Goal: Information Seeking & Learning: Check status

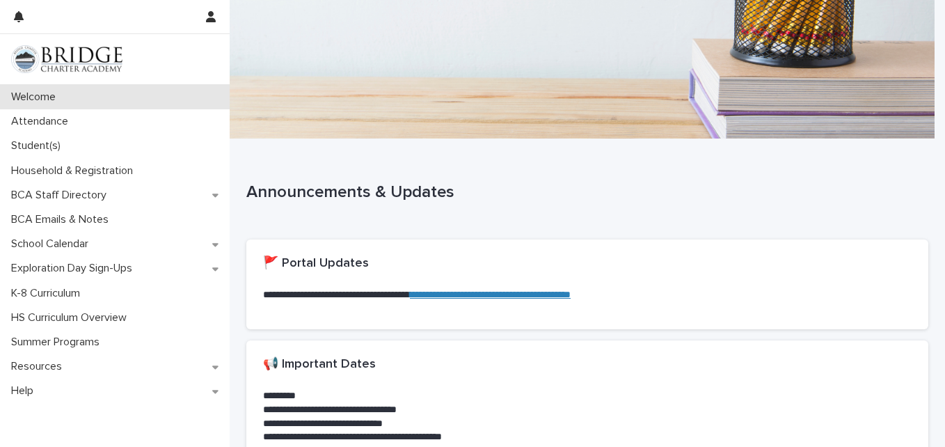
click at [17, 99] on p "Welcome" at bounding box center [36, 97] width 61 height 13
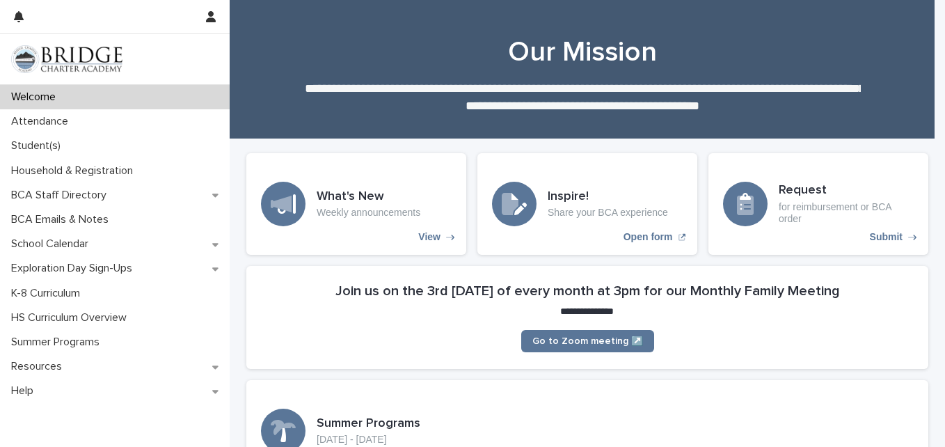
click at [17, 99] on p "Welcome" at bounding box center [36, 97] width 61 height 13
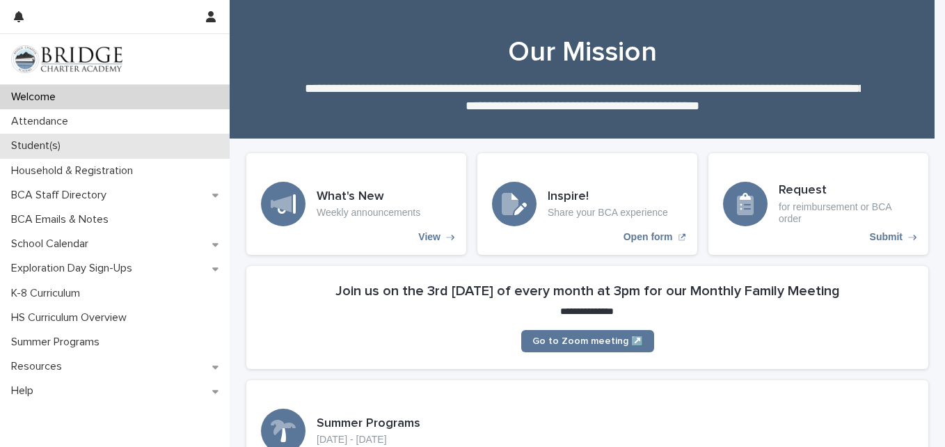
click at [52, 150] on p "Student(s)" at bounding box center [39, 145] width 66 height 13
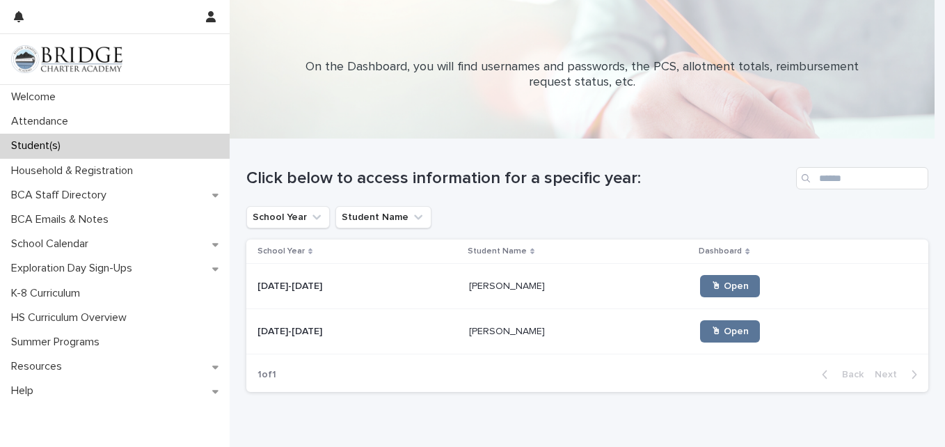
click at [469, 285] on p "[PERSON_NAME]" at bounding box center [508, 285] width 79 height 15
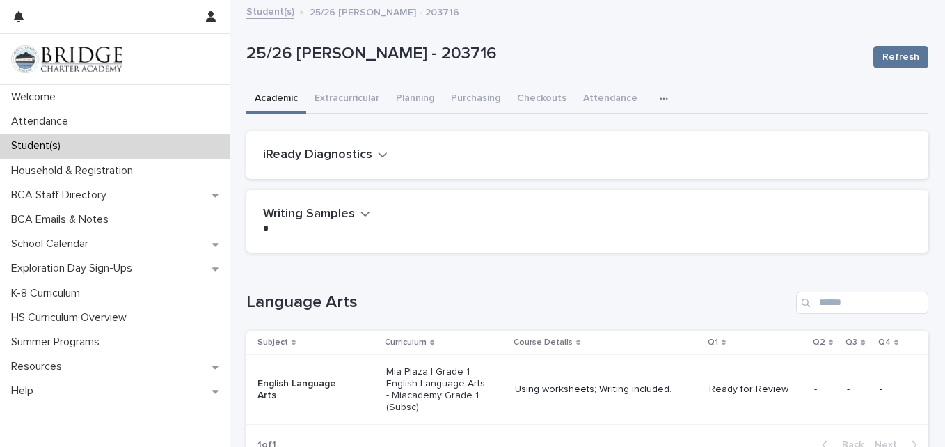
click at [450, 285] on div "Loading... Saving… Language Arts Subject Curriculum Course Details Q1 Q2 Q3 Q4 …" at bounding box center [587, 369] width 682 height 210
click at [354, 146] on div "iReady Diagnostics" at bounding box center [587, 155] width 682 height 49
click at [366, 157] on h2 "iReady Diagnostics" at bounding box center [317, 155] width 109 height 15
click at [460, 98] on button "Purchasing" at bounding box center [476, 99] width 66 height 29
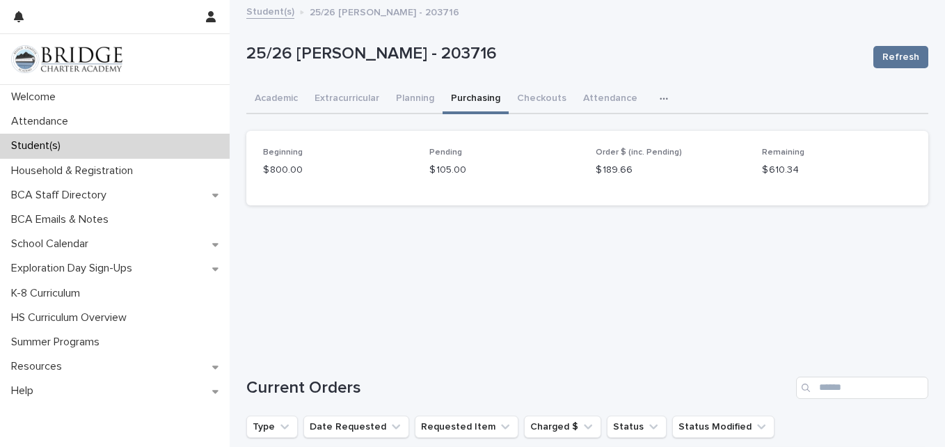
click at [79, 143] on div "Student(s)" at bounding box center [115, 146] width 230 height 24
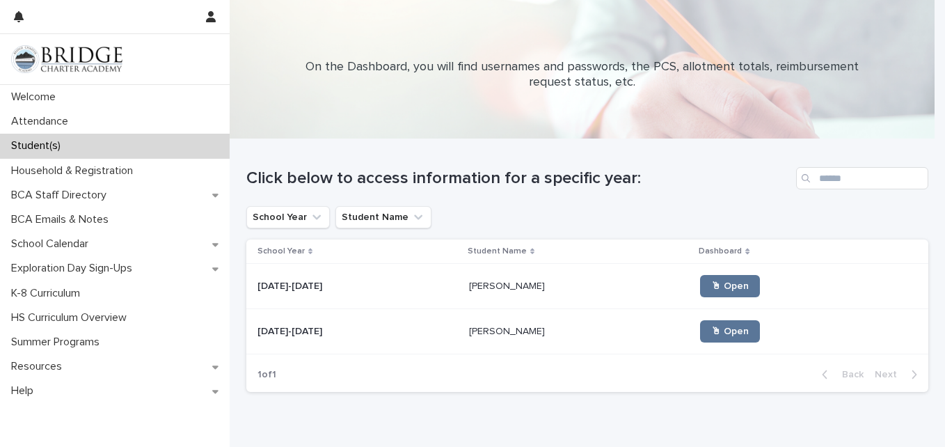
click at [531, 340] on div "[PERSON_NAME] [PERSON_NAME]" at bounding box center [579, 331] width 221 height 23
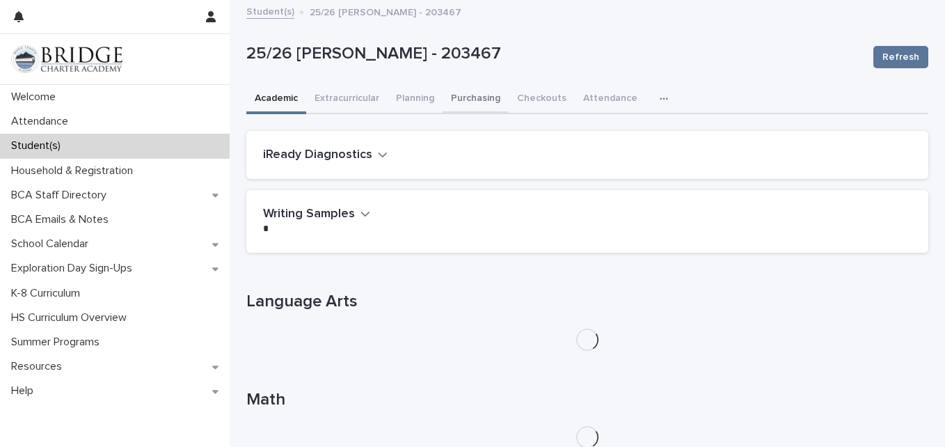
click at [454, 103] on button "Purchasing" at bounding box center [476, 99] width 66 height 29
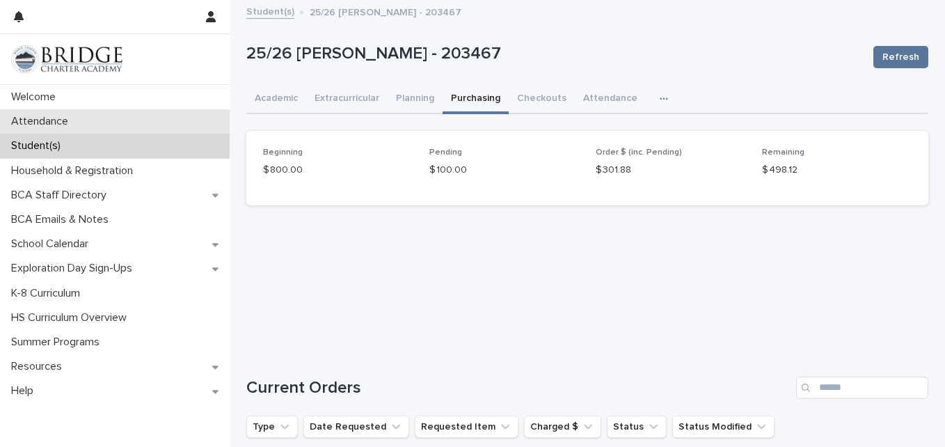
click at [62, 113] on div "Attendance" at bounding box center [115, 121] width 230 height 24
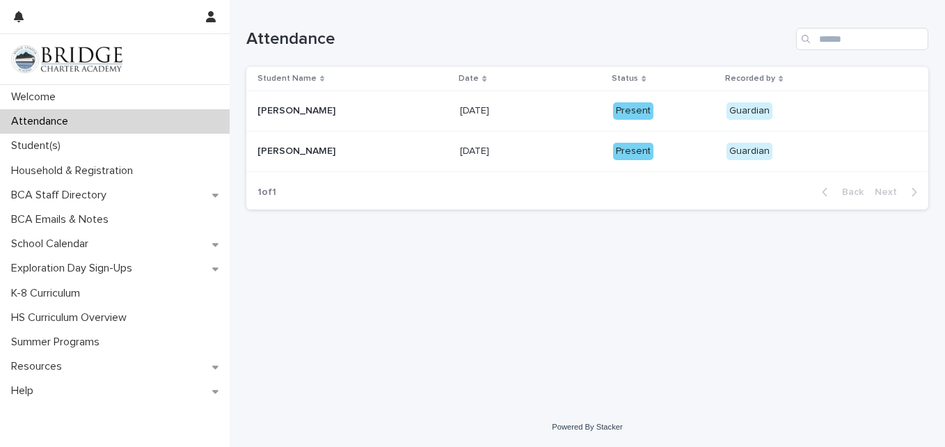
click at [567, 107] on p at bounding box center [531, 111] width 142 height 12
